Goal: Task Accomplishment & Management: Use online tool/utility

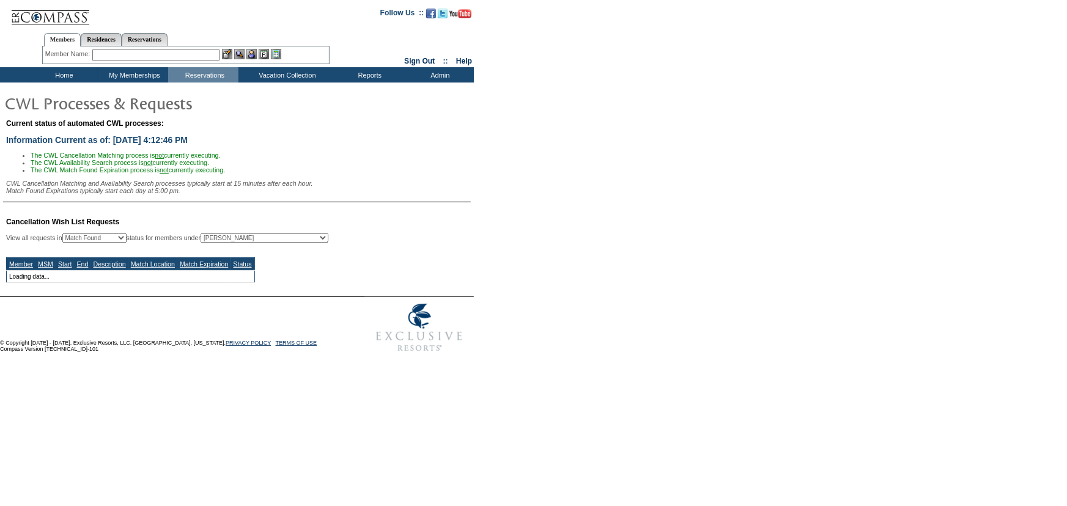
select select "50"
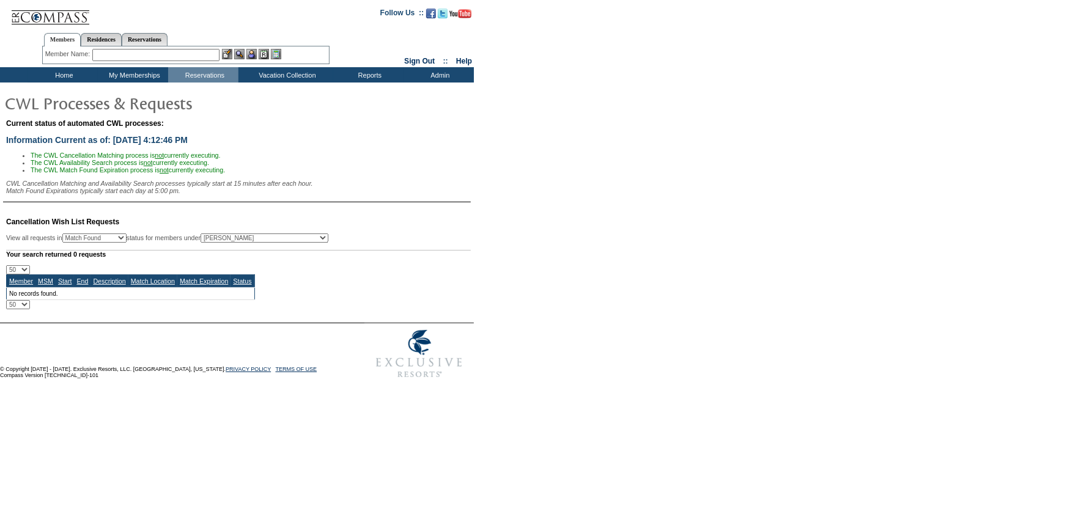
click at [238, 243] on select "All MSMs [PERSON_NAME] Accounting (MSM), Team Admin, IT Group Administrator, Me…" at bounding box center [264, 237] width 128 height 9
select select "61351"
click at [230, 237] on select "All MSMs [PERSON_NAME] Accounting (MSM), Team Admin, IT Group Administrator, Me…" at bounding box center [264, 237] width 128 height 9
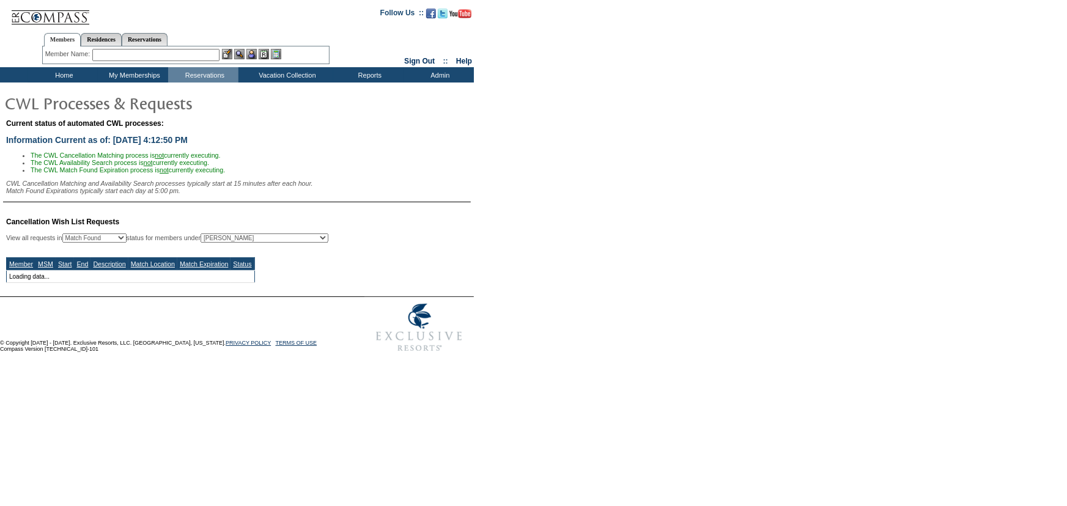
select select "50"
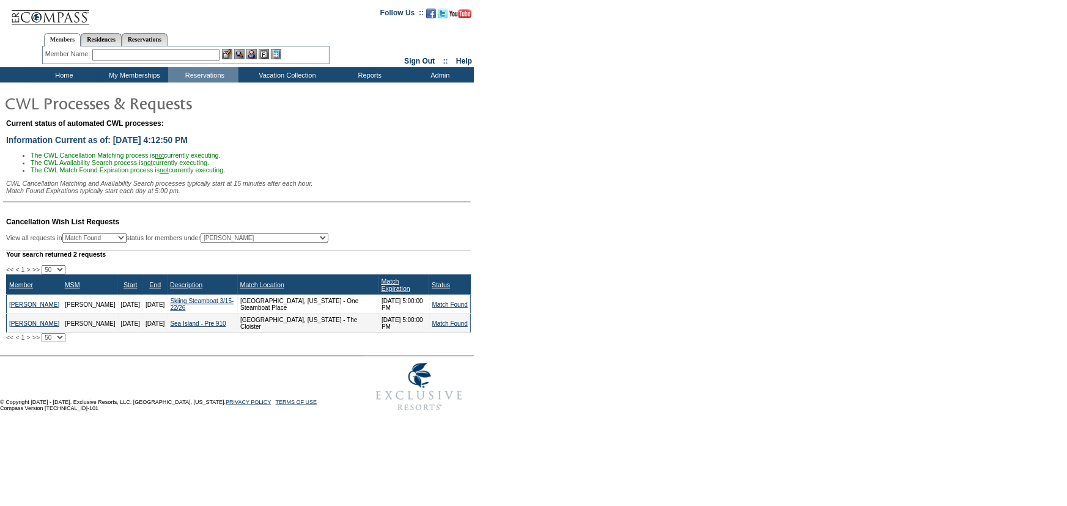
click at [238, 243] on select "All MSMs [PERSON_NAME] Accounting (MSM), Team Admin, IT Group Administrator, Me…" at bounding box center [264, 237] width 128 height 9
select select "56716"
click at [230, 237] on select "All MSMs [PERSON_NAME] Accounting (MSM), Team Admin, IT Group Administrator, Me…" at bounding box center [264, 237] width 128 height 9
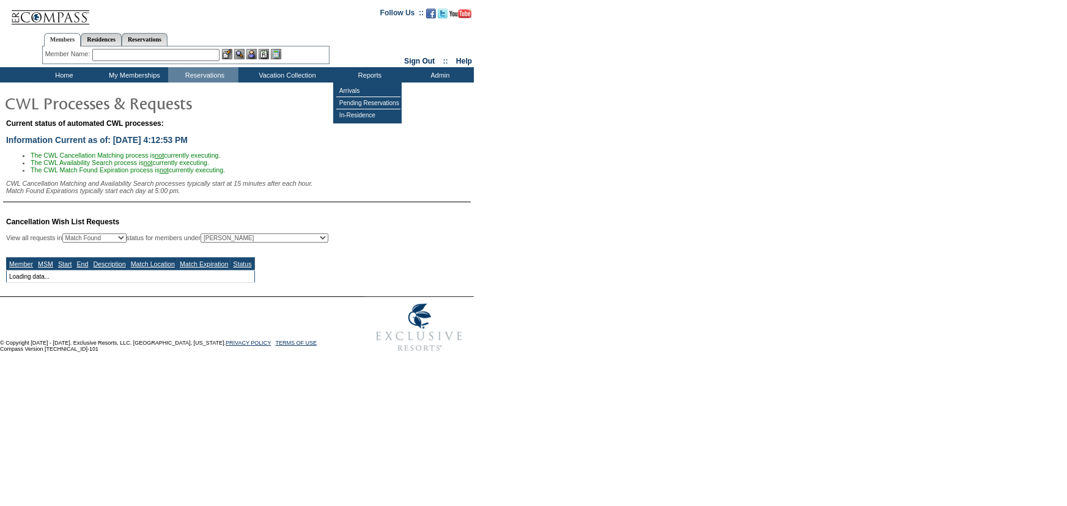
select select "50"
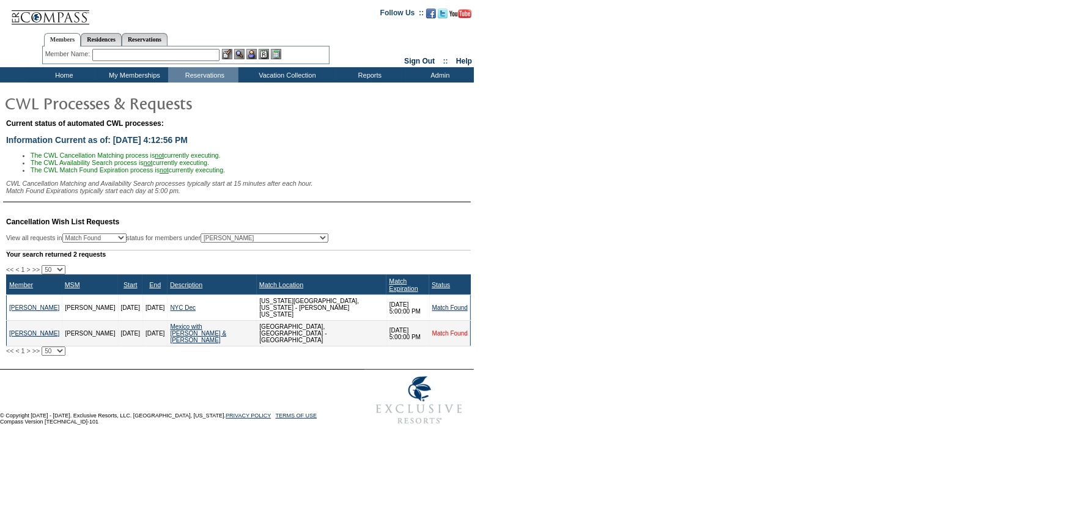
click at [458, 330] on link "Match Found" at bounding box center [449, 333] width 35 height 7
